Goal: Task Accomplishment & Management: Manage account settings

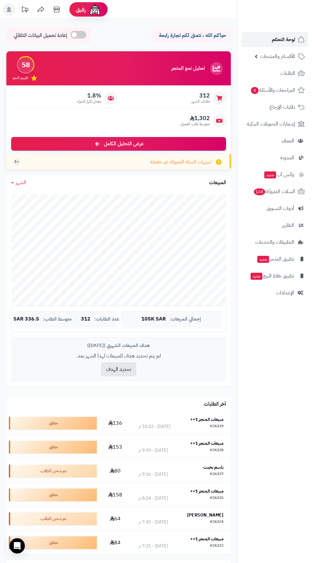
click at [279, 42] on span "لوحة التحكم" at bounding box center [283, 39] width 23 height 9
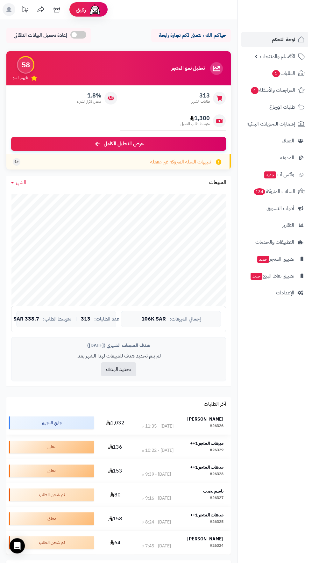
click at [217, 419] on strong "[PERSON_NAME]" at bounding box center [205, 419] width 36 height 7
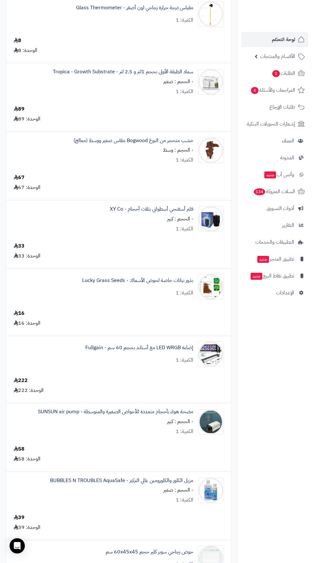
scroll to position [115, 0]
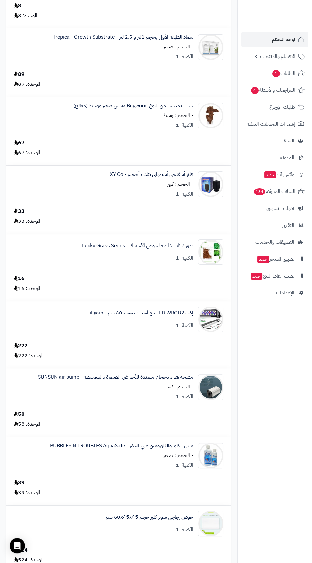
click at [246, 461] on nav "لوحة التحكم الأقسام والمنتجات المنتجات الأقسام الماركات مواصفات المنتجات مواصفا…" at bounding box center [274, 289] width 75 height 563
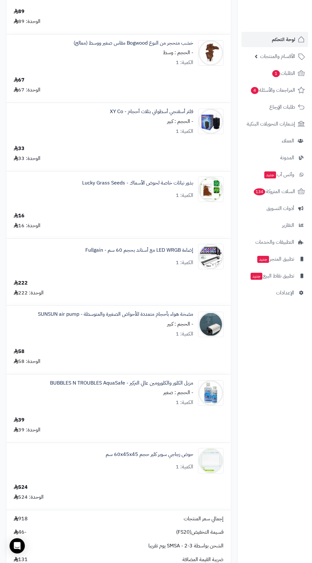
scroll to position [0, 0]
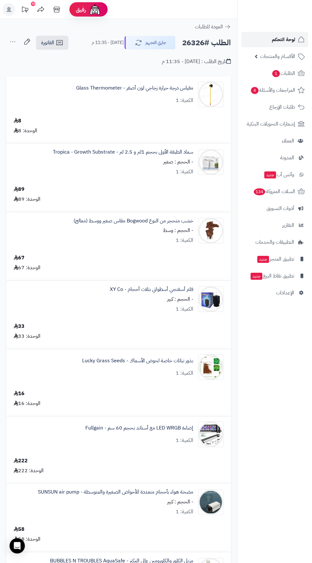
click at [294, 41] on span "لوحة التحكم" at bounding box center [283, 39] width 23 height 9
